Goal: Task Accomplishment & Management: Manage account settings

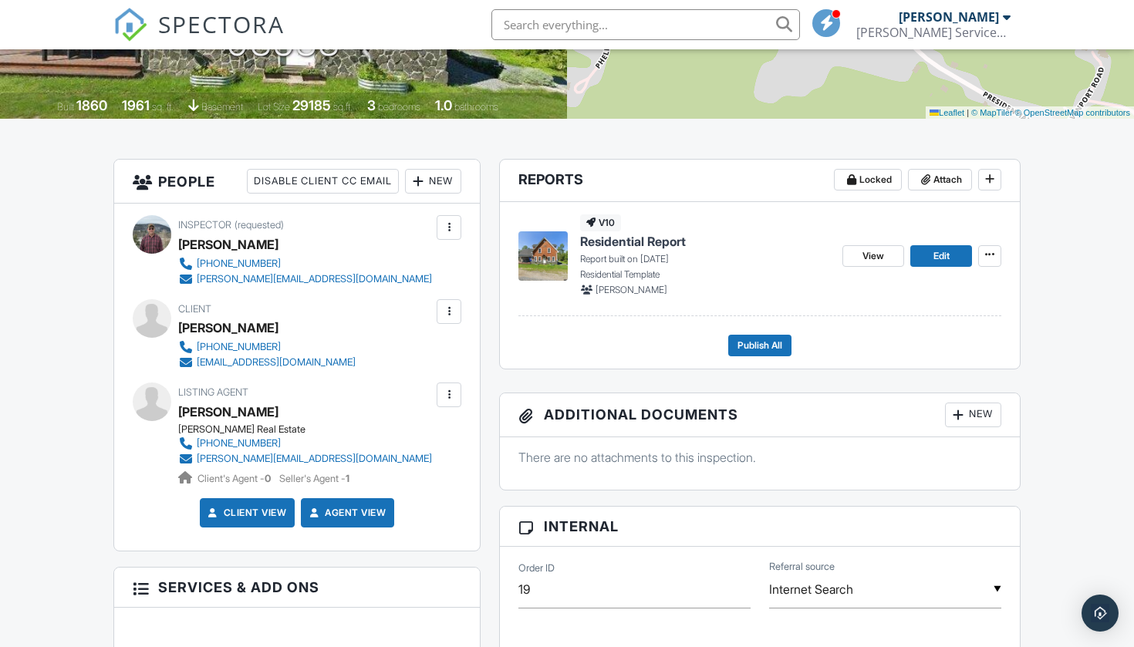
scroll to position [292, 0]
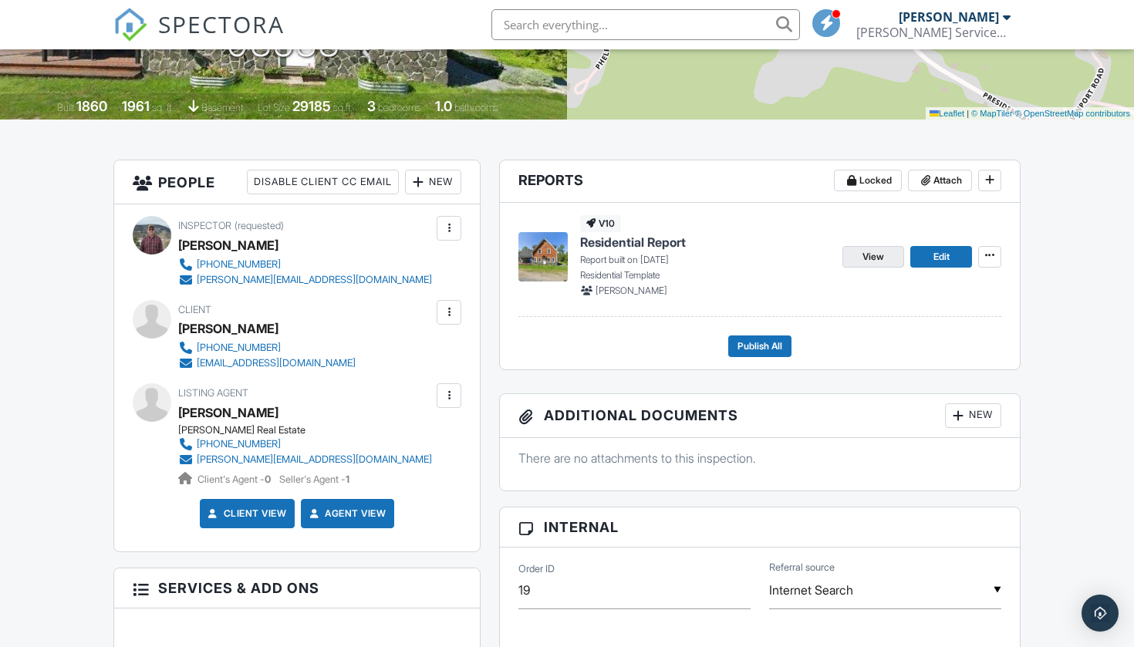
click at [864, 258] on span "View" at bounding box center [874, 256] width 22 height 15
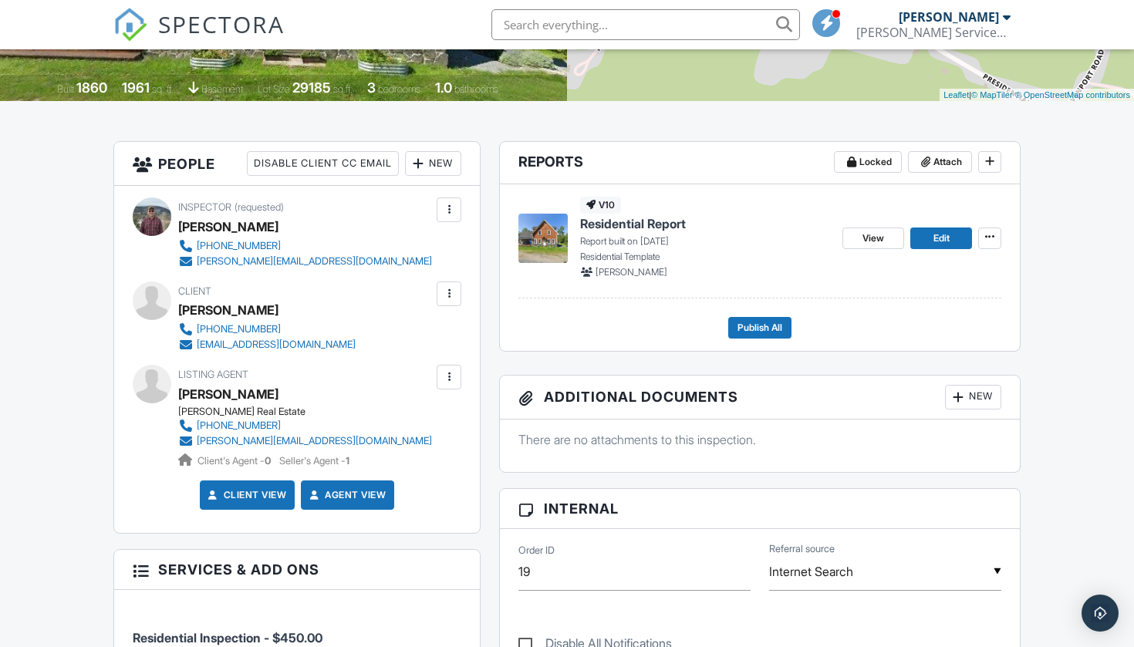
scroll to position [309, 0]
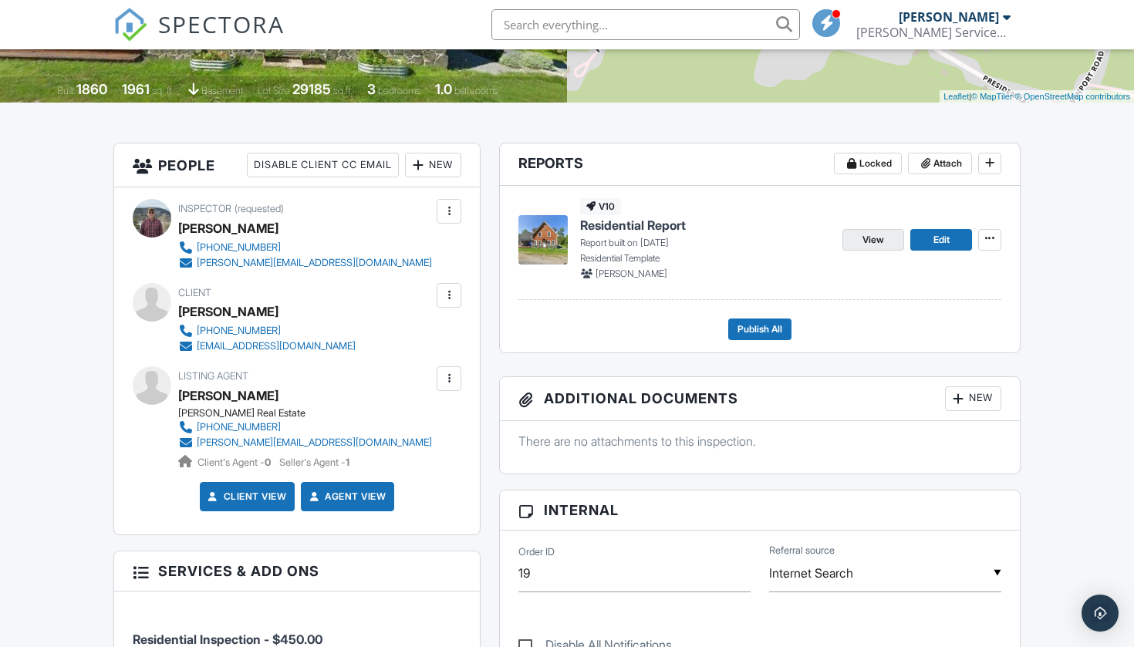
click at [873, 243] on span "View" at bounding box center [874, 239] width 22 height 15
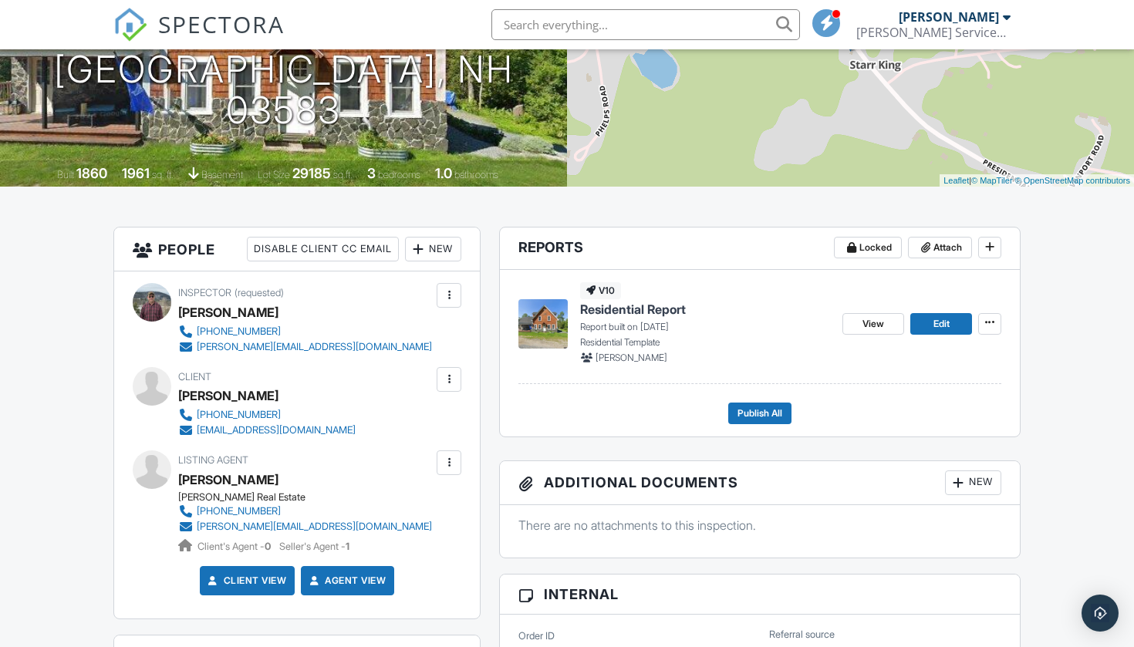
scroll to position [226, 0]
click at [873, 326] on span "View" at bounding box center [874, 323] width 22 height 15
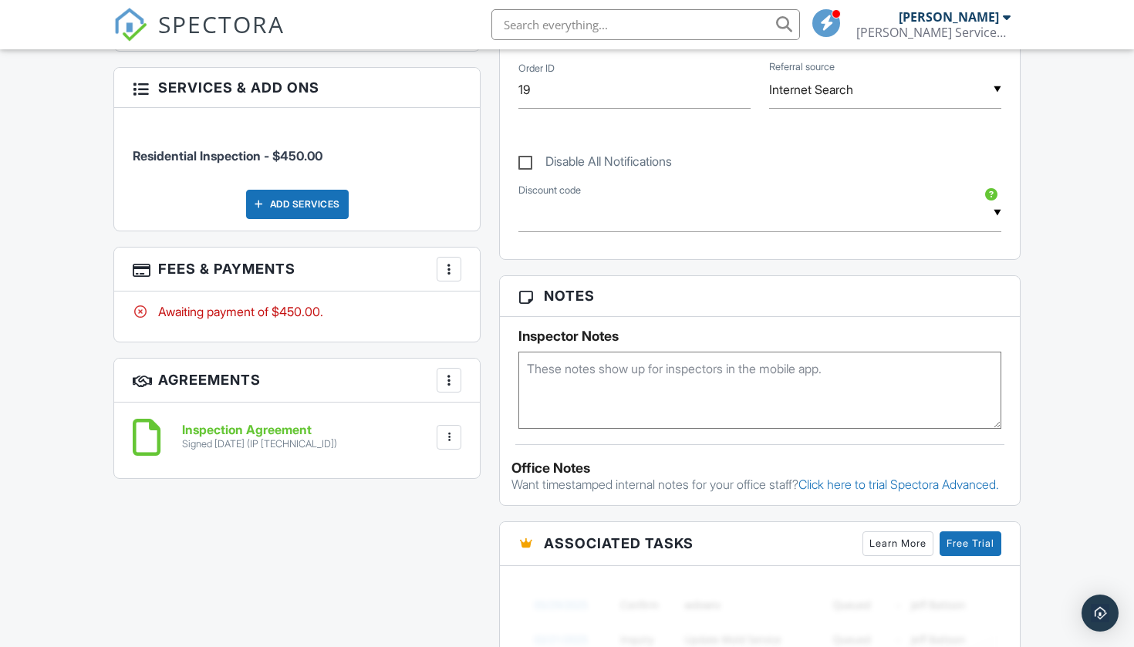
scroll to position [794, 0]
click at [451, 273] on div at bounding box center [448, 268] width 15 height 15
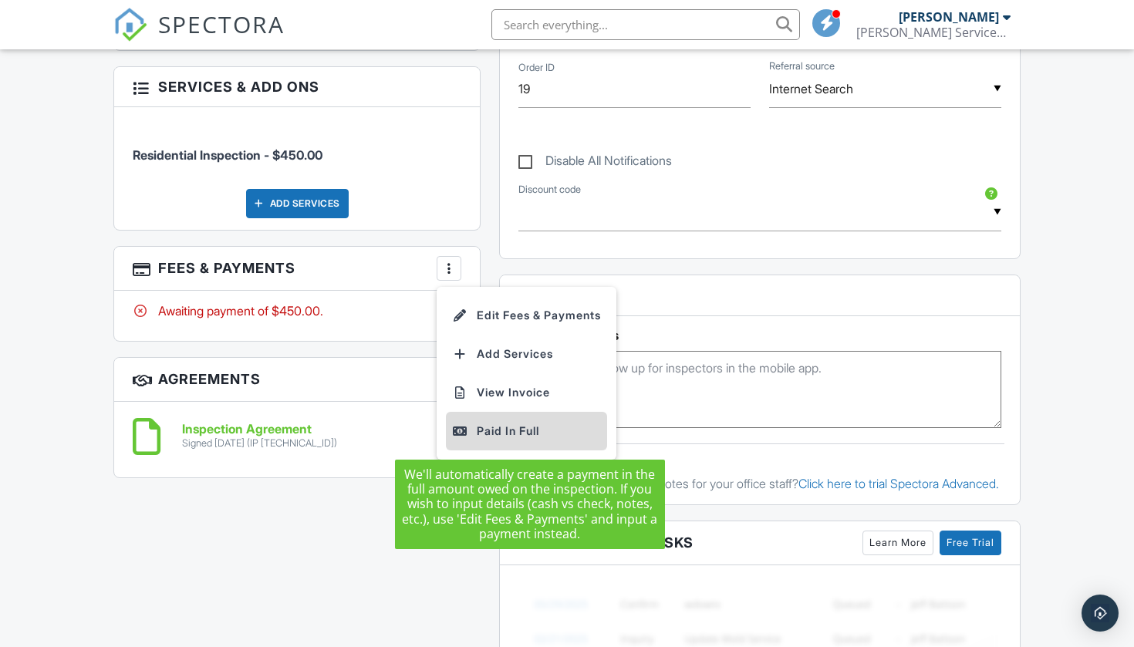
click at [488, 436] on div "Paid In Full" at bounding box center [526, 431] width 149 height 19
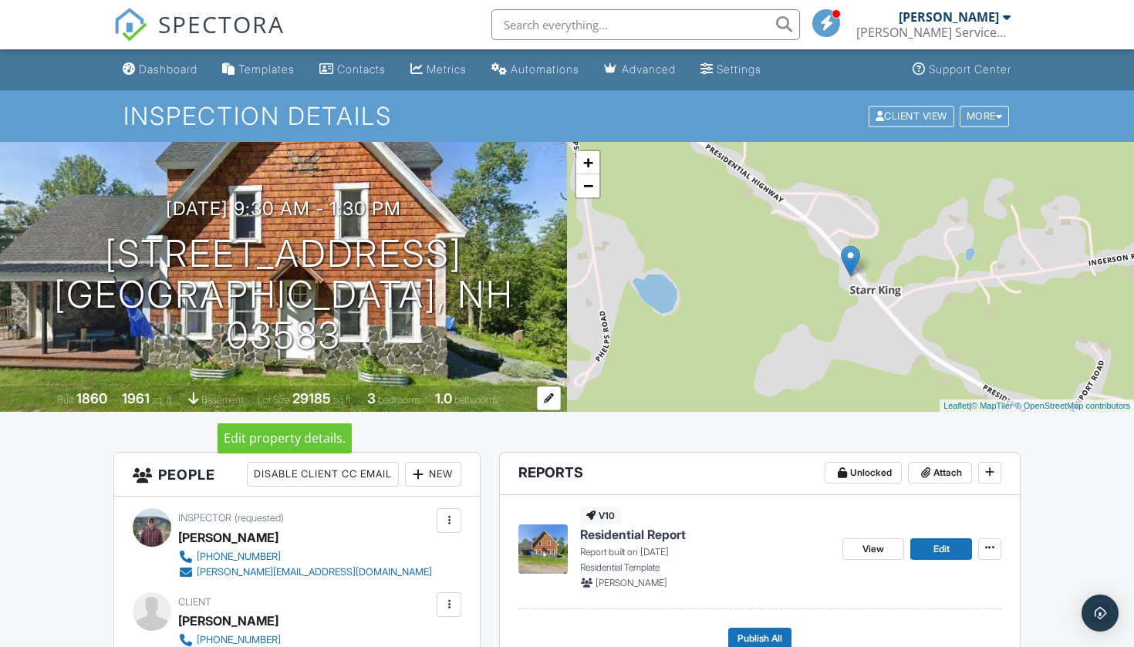
click at [550, 403] on div at bounding box center [549, 399] width 24 height 24
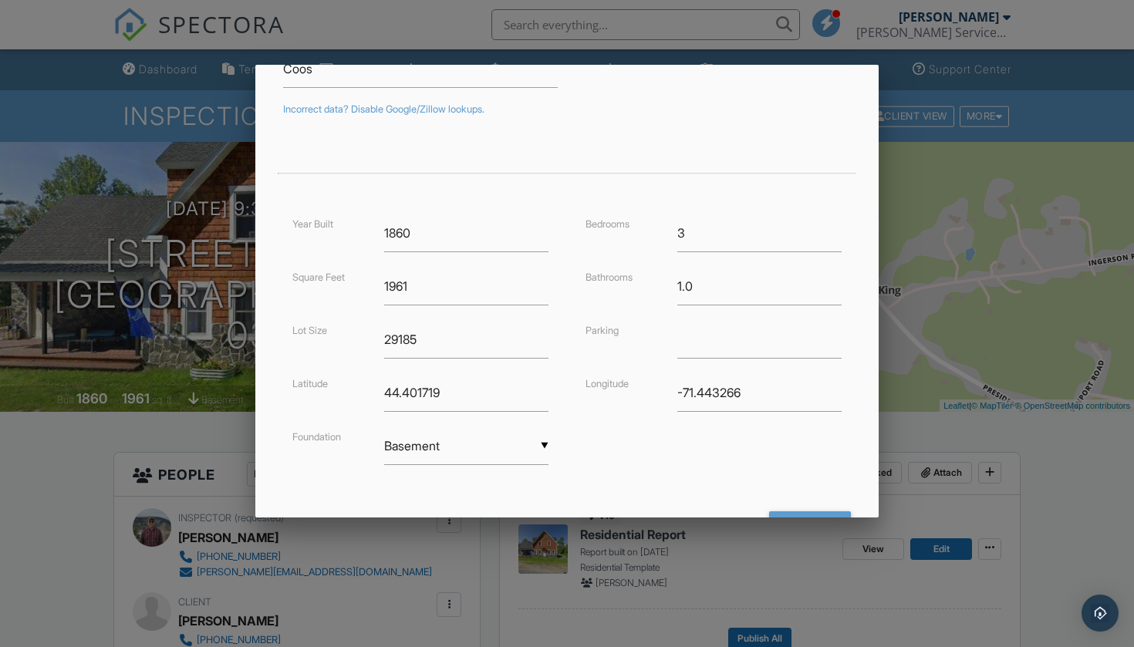
scroll to position [252, 0]
click at [836, 282] on input "1.25" at bounding box center [759, 285] width 165 height 38
click at [836, 282] on input "1.5" at bounding box center [759, 285] width 165 height 38
click at [836, 282] on input "1.75" at bounding box center [759, 285] width 165 height 38
type input "2"
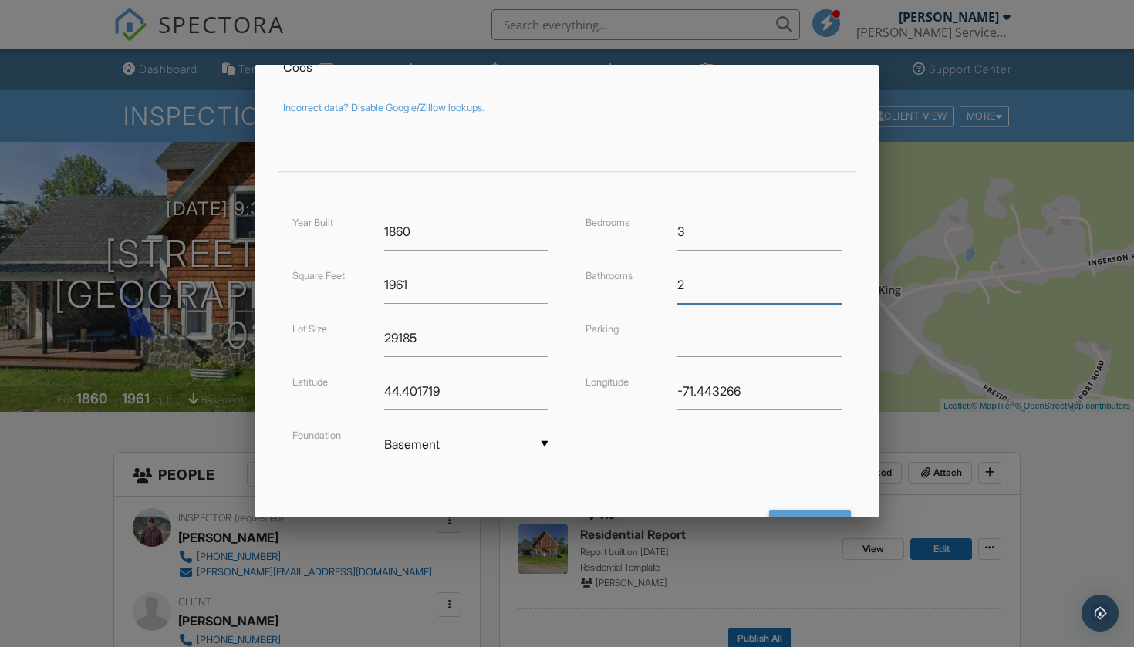
click at [836, 282] on input "2" at bounding box center [759, 285] width 165 height 38
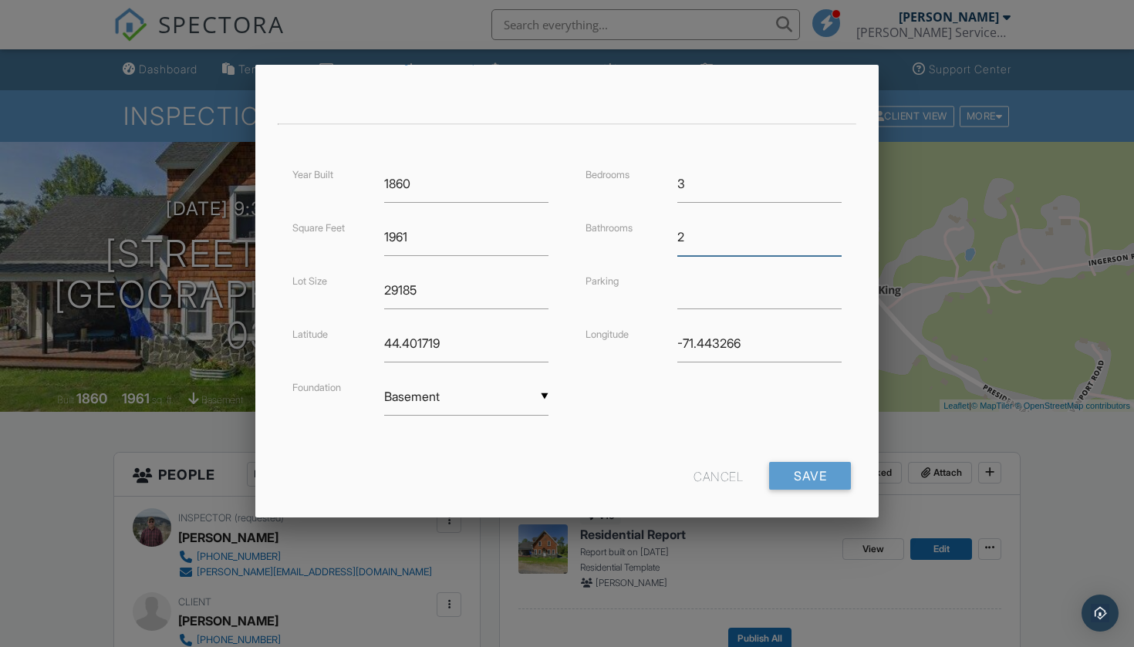
scroll to position [313, 0]
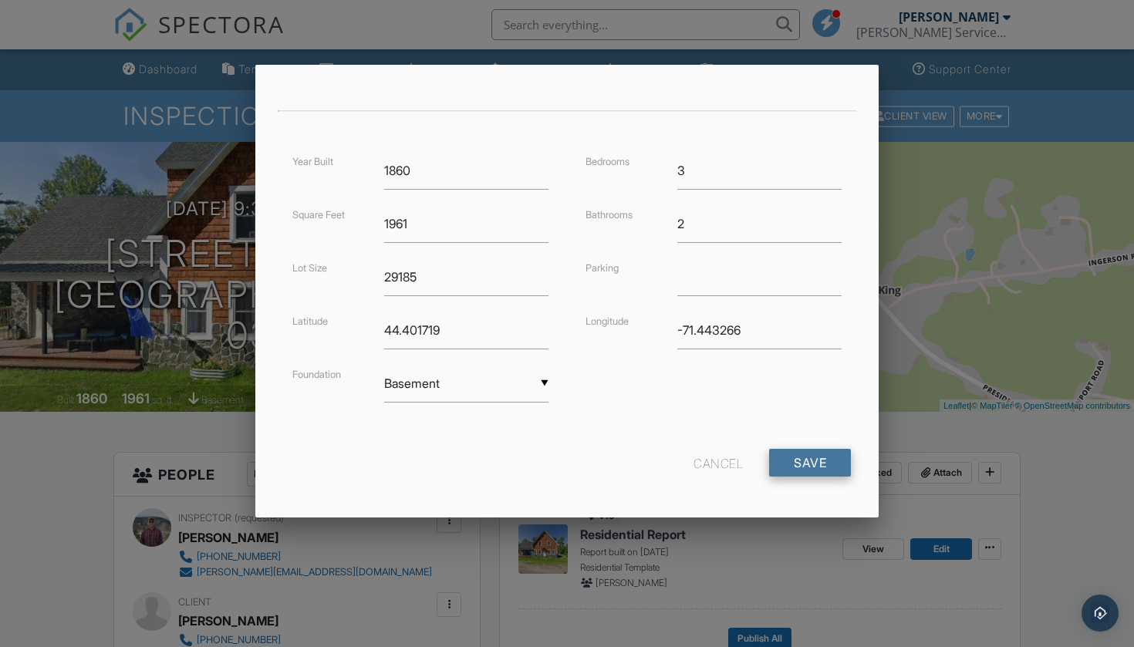
click at [809, 463] on input "Save" at bounding box center [810, 463] width 82 height 28
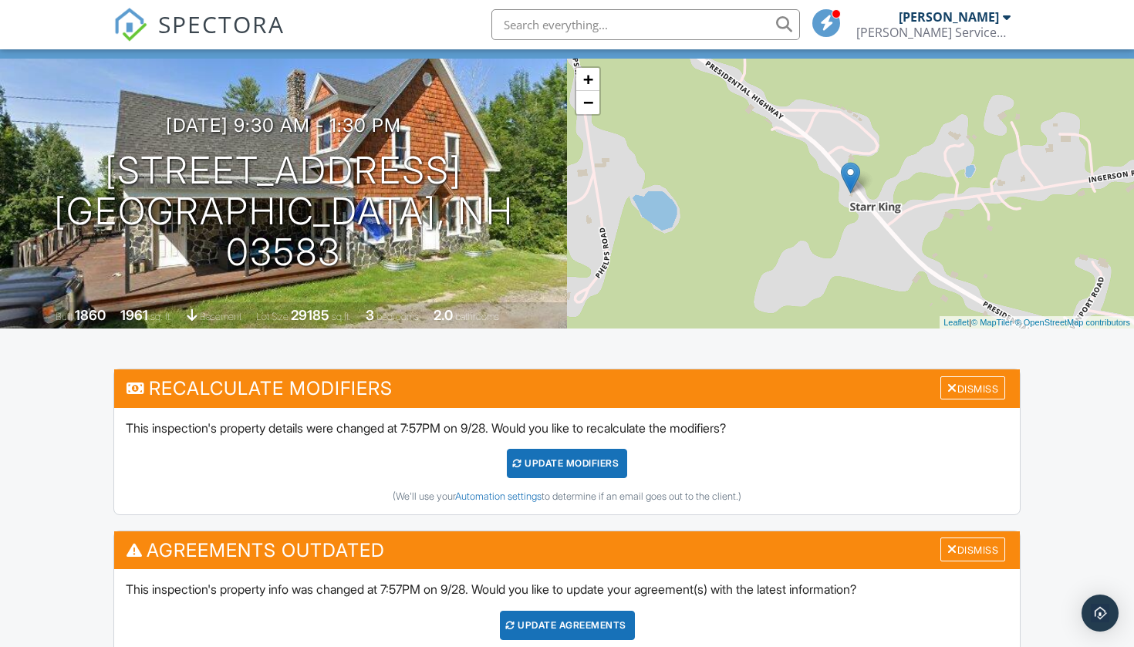
scroll to position [98, 0]
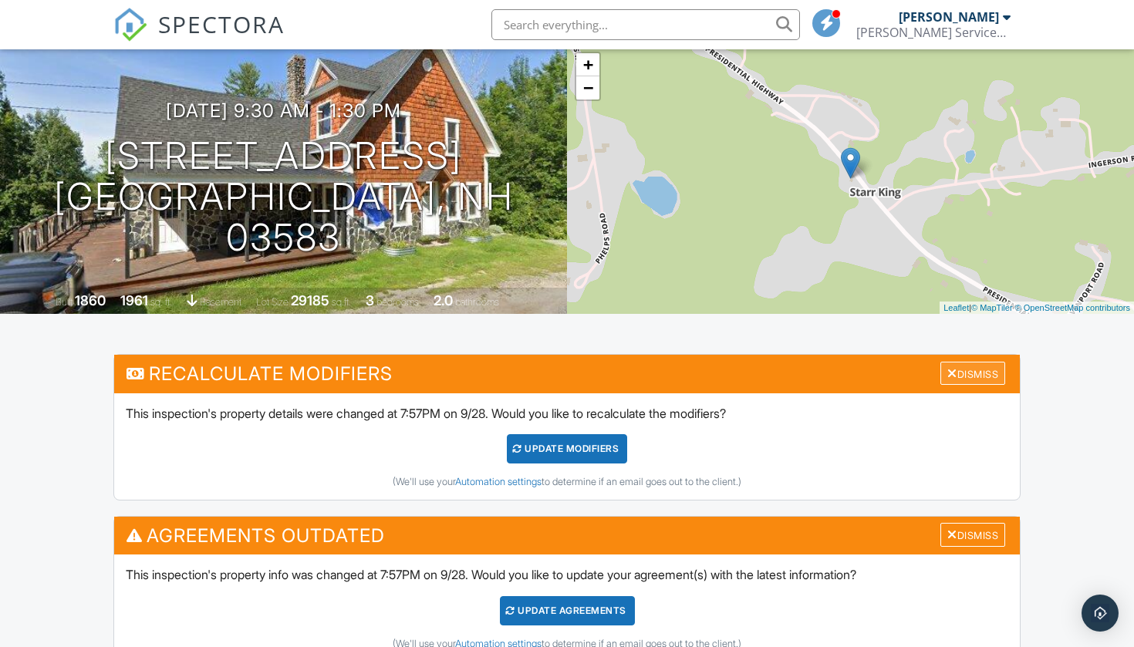
click at [951, 373] on div at bounding box center [952, 373] width 10 height 12
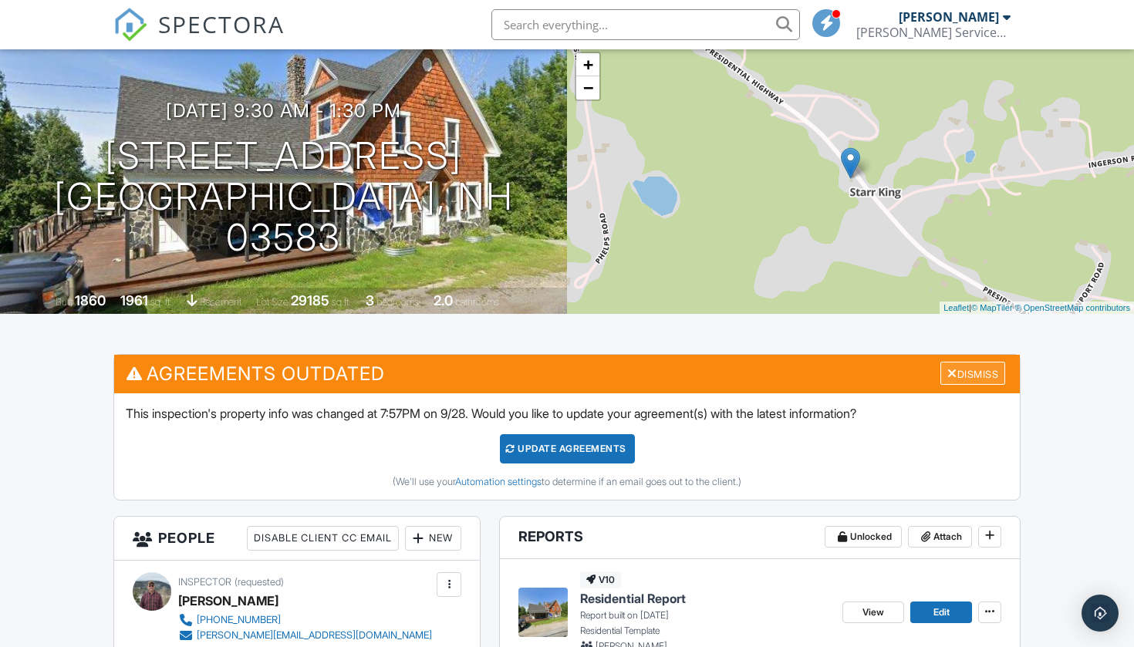
click at [947, 373] on div at bounding box center [952, 373] width 10 height 12
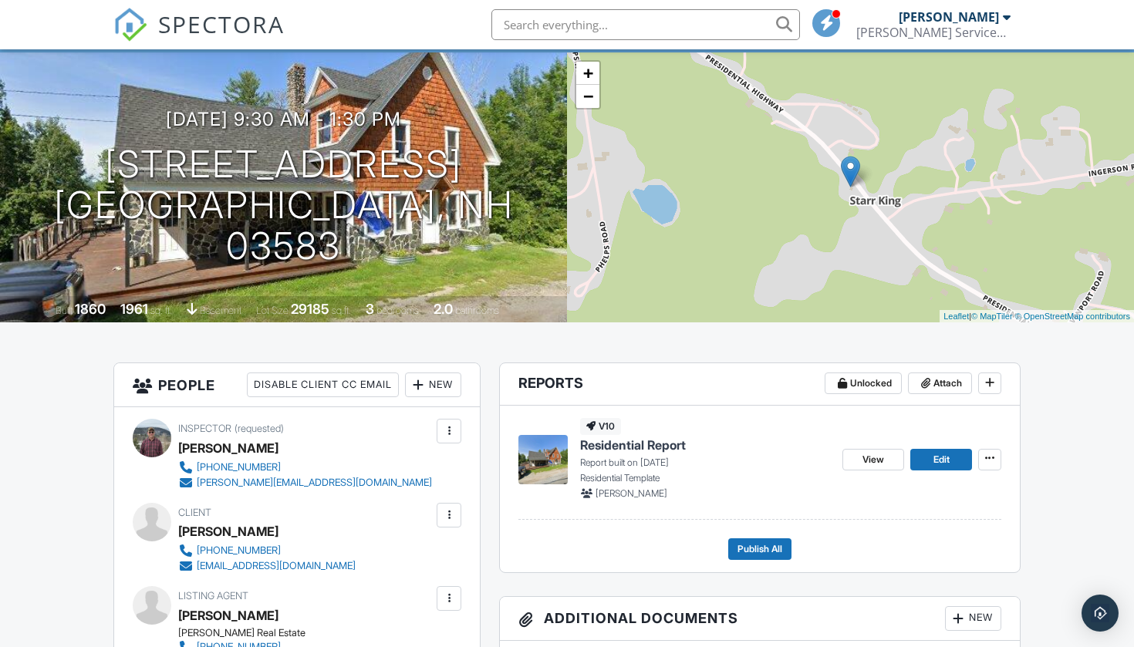
scroll to position [89, 0]
click at [874, 462] on span "View" at bounding box center [874, 460] width 22 height 15
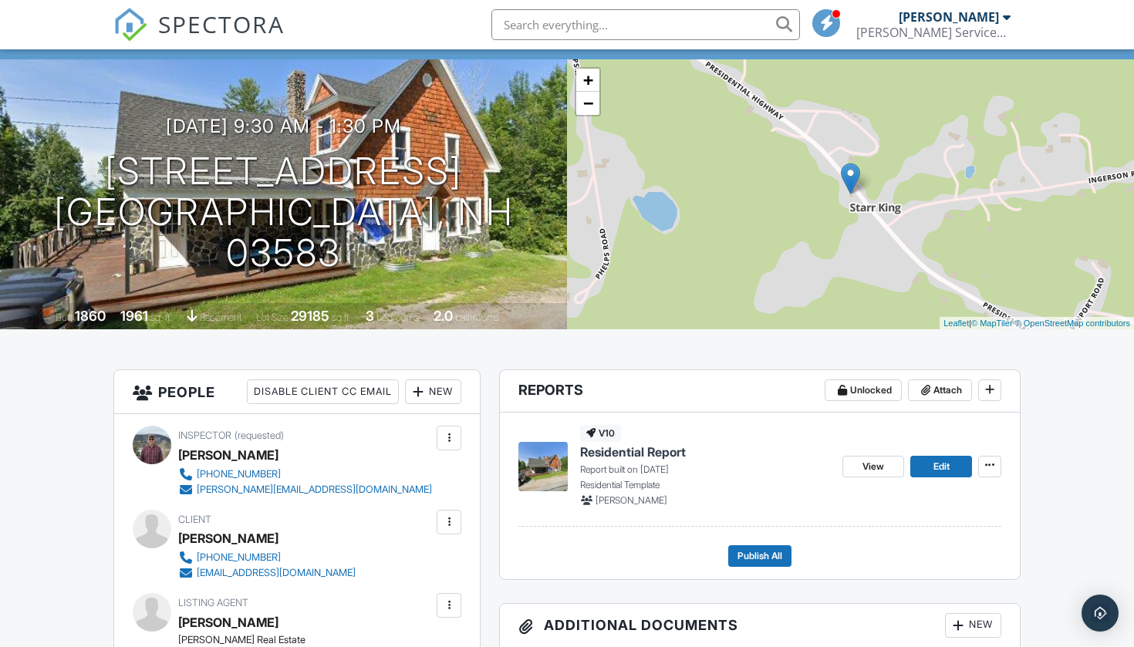
scroll to position [87, 0]
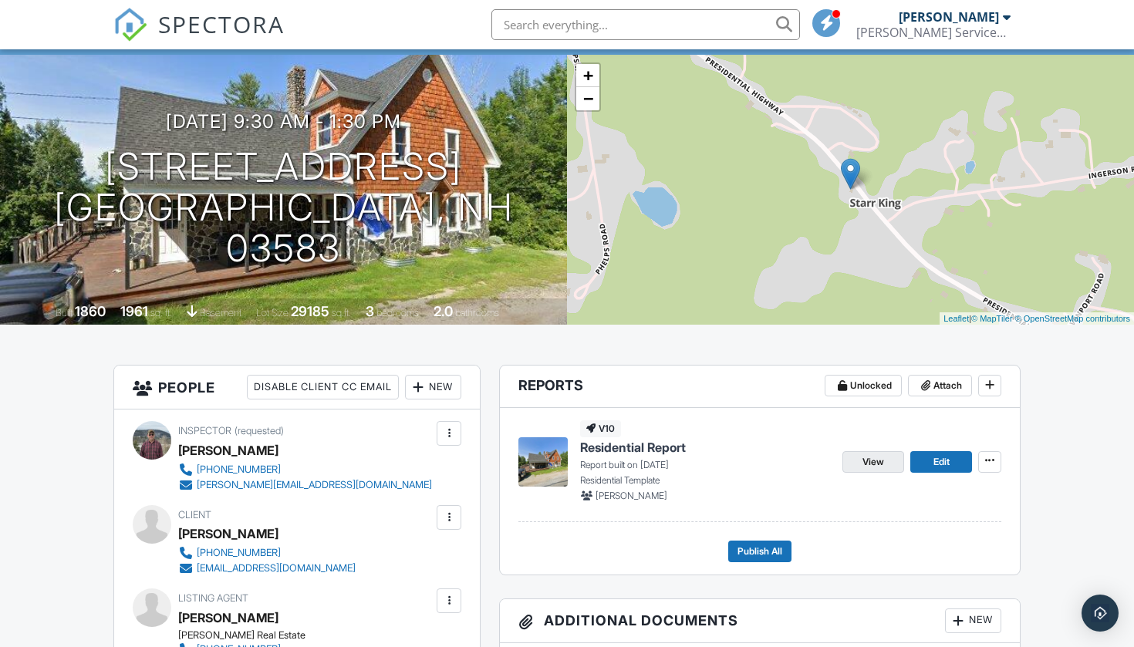
click at [863, 467] on span "View" at bounding box center [874, 461] width 22 height 15
